Goal: Task Accomplishment & Management: Use online tool/utility

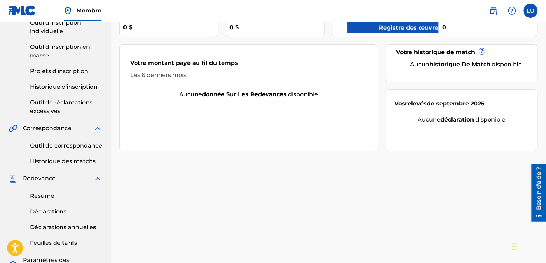
scroll to position [107, 0]
click at [79, 87] on font "Historique d'inscription" at bounding box center [63, 86] width 67 height 7
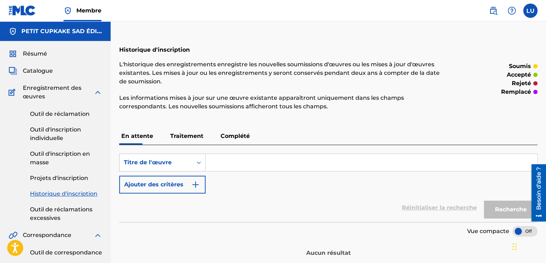
click at [197, 138] on font "Traitement" at bounding box center [186, 136] width 33 height 7
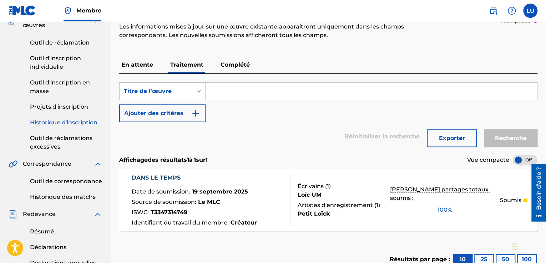
scroll to position [107, 0]
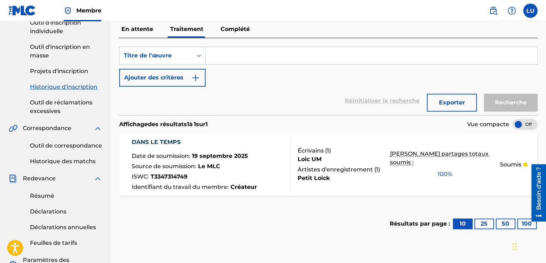
click at [238, 32] on font "Complété" at bounding box center [234, 29] width 29 height 7
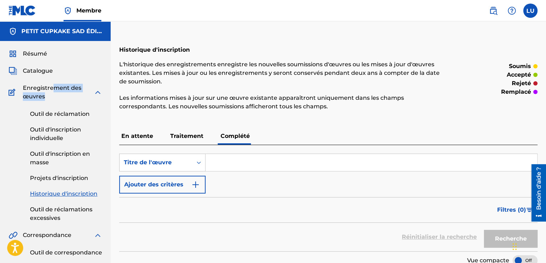
drag, startPoint x: 54, startPoint y: 91, endPoint x: 57, endPoint y: 94, distance: 4.1
click at [57, 94] on span "Enregistrement des œuvres" at bounding box center [58, 92] width 71 height 17
click at [73, 117] on font "Outil de réclamation" at bounding box center [60, 114] width 60 height 7
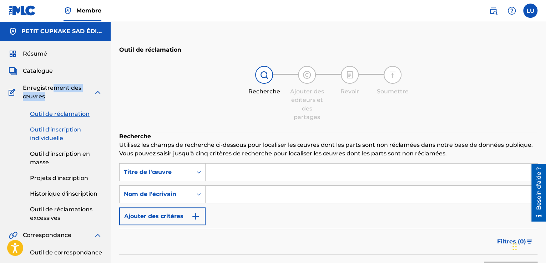
click at [64, 133] on link "Outil d'inscription individuelle" at bounding box center [66, 134] width 72 height 17
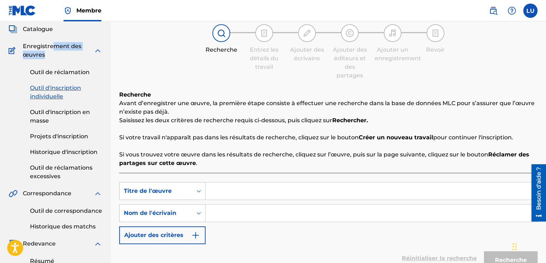
scroll to position [36, 0]
